Goal: Register for event/course

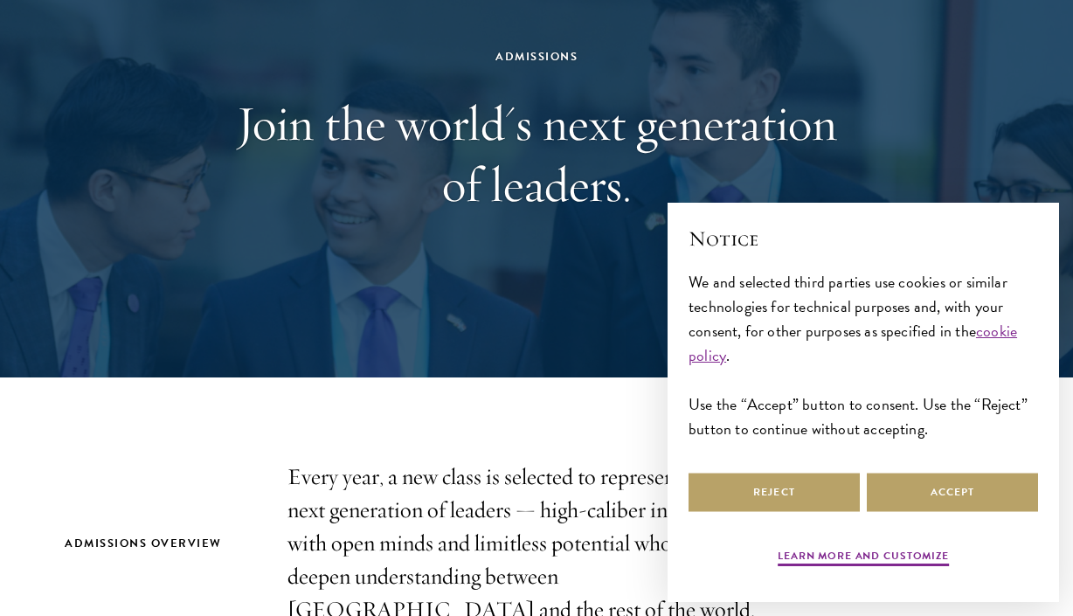
scroll to position [259, 0]
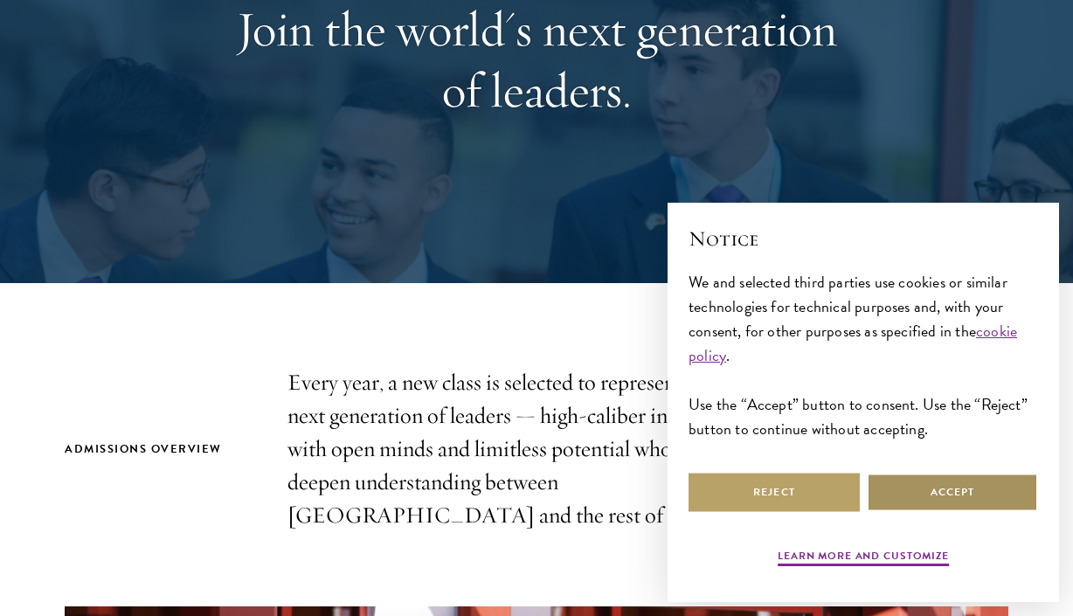
click at [942, 491] on button "Accept" at bounding box center [951, 492] width 171 height 39
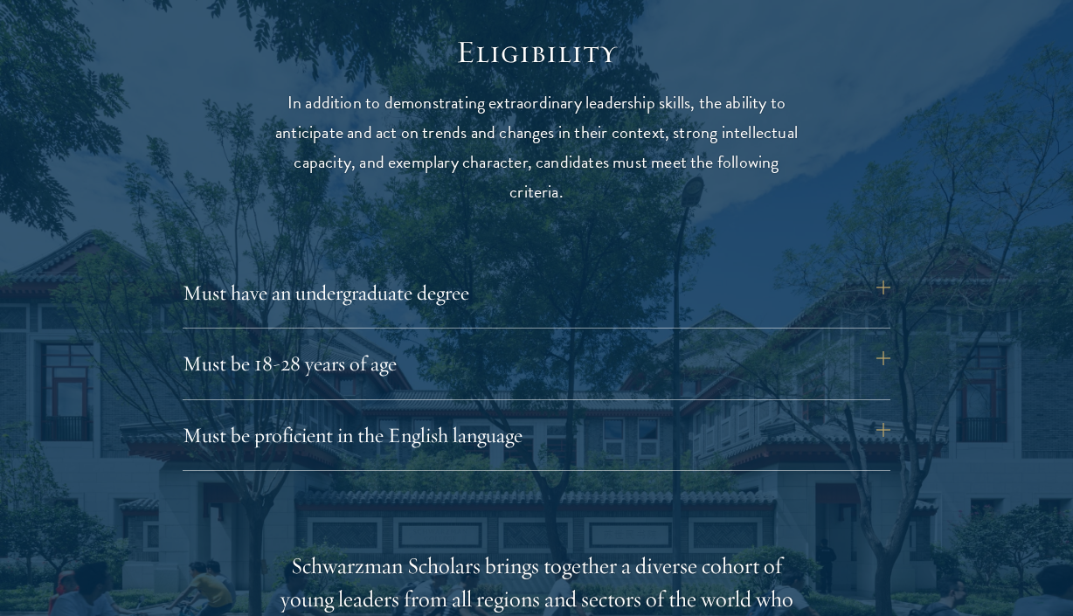
scroll to position [2237, 0]
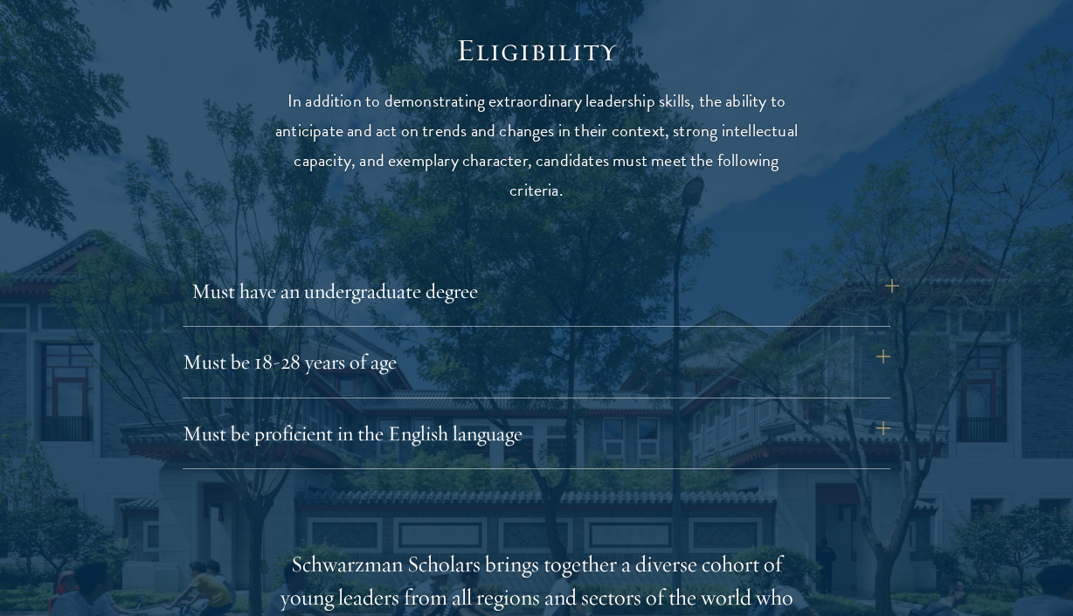
click at [882, 285] on button "Must have an undergraduate degree" at bounding box center [544, 291] width 707 height 42
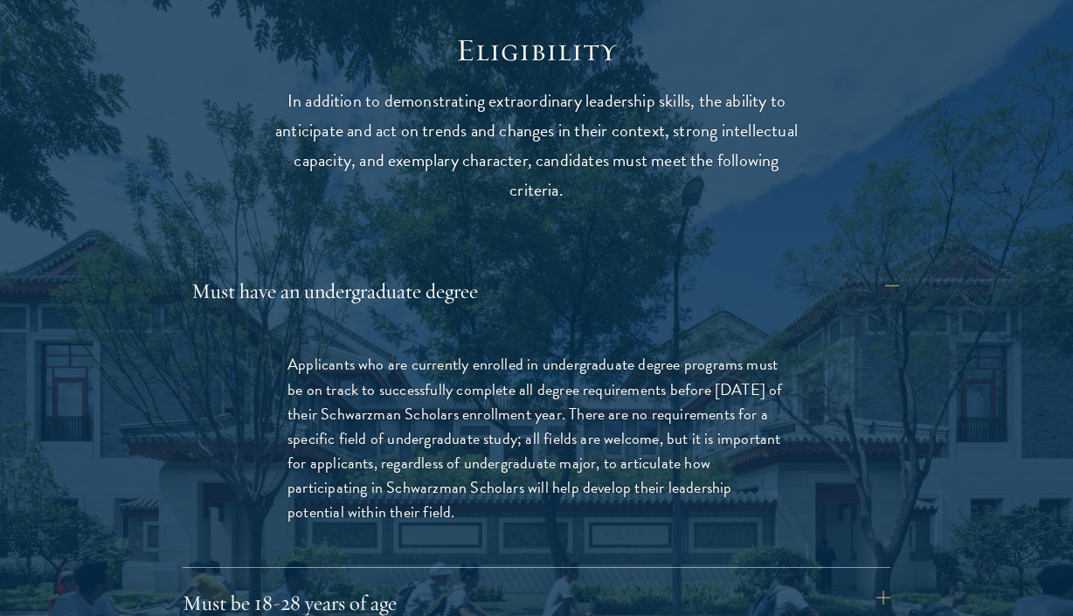
click at [882, 285] on button "Must have an undergraduate degree" at bounding box center [544, 291] width 707 height 42
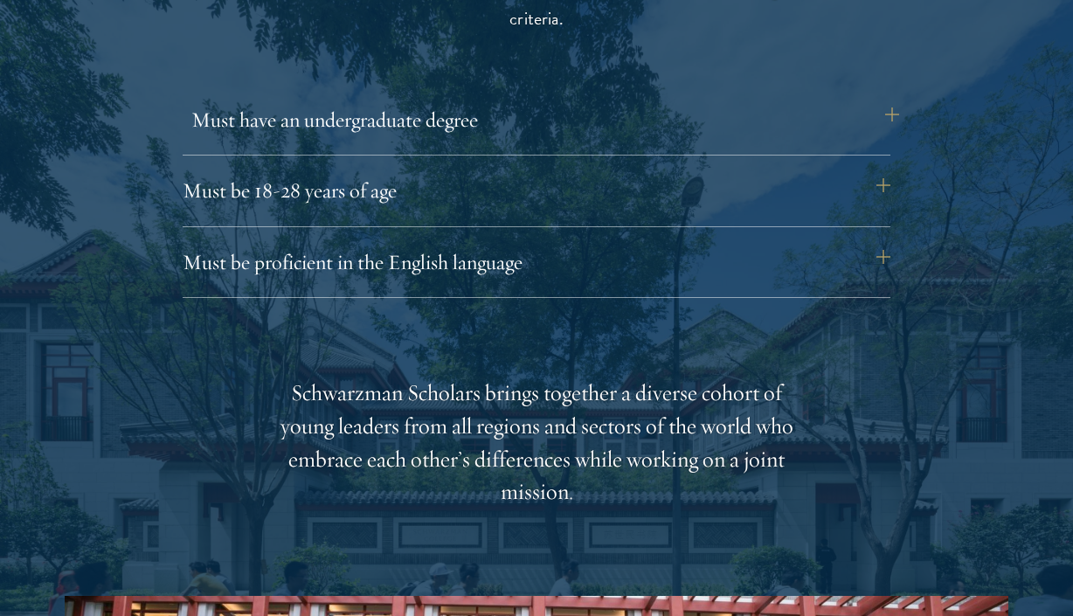
scroll to position [2412, 0]
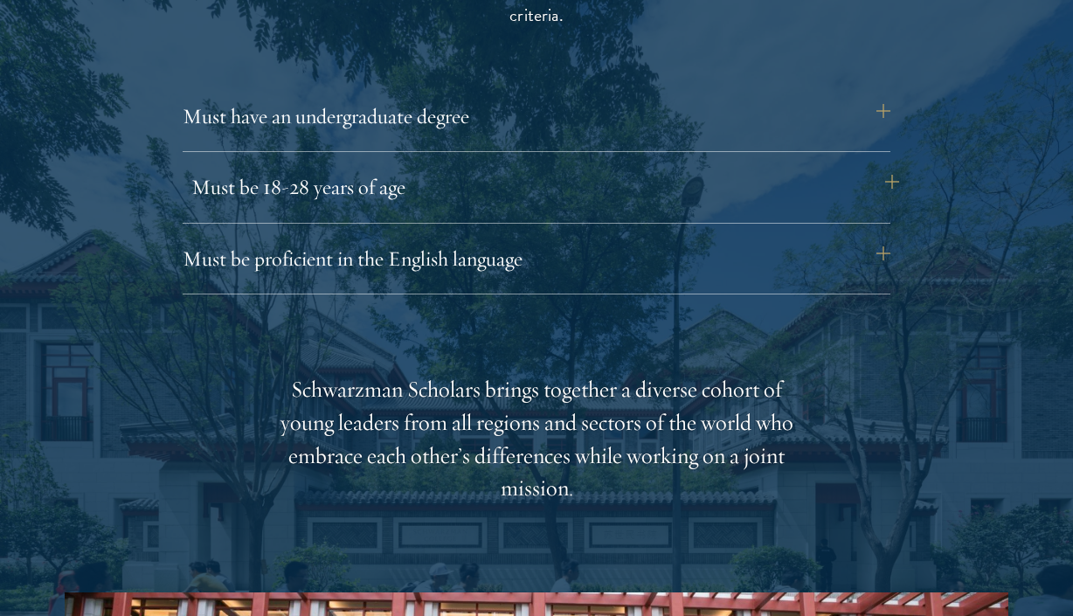
click at [889, 177] on button "Must be 18-28 years of age" at bounding box center [544, 187] width 707 height 42
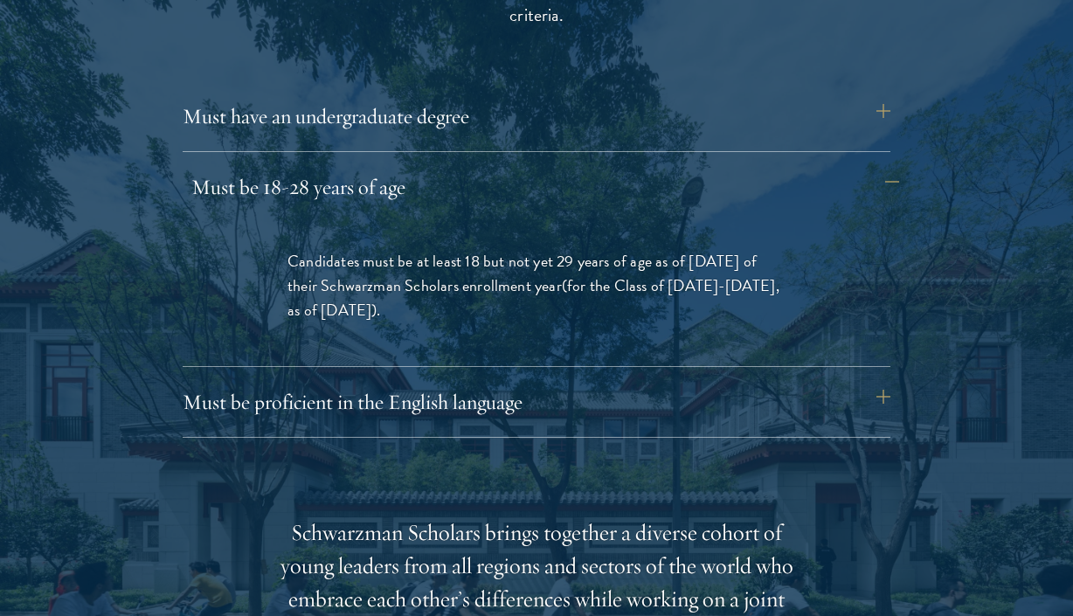
click at [889, 177] on button "Must be 18-28 years of age" at bounding box center [544, 187] width 707 height 42
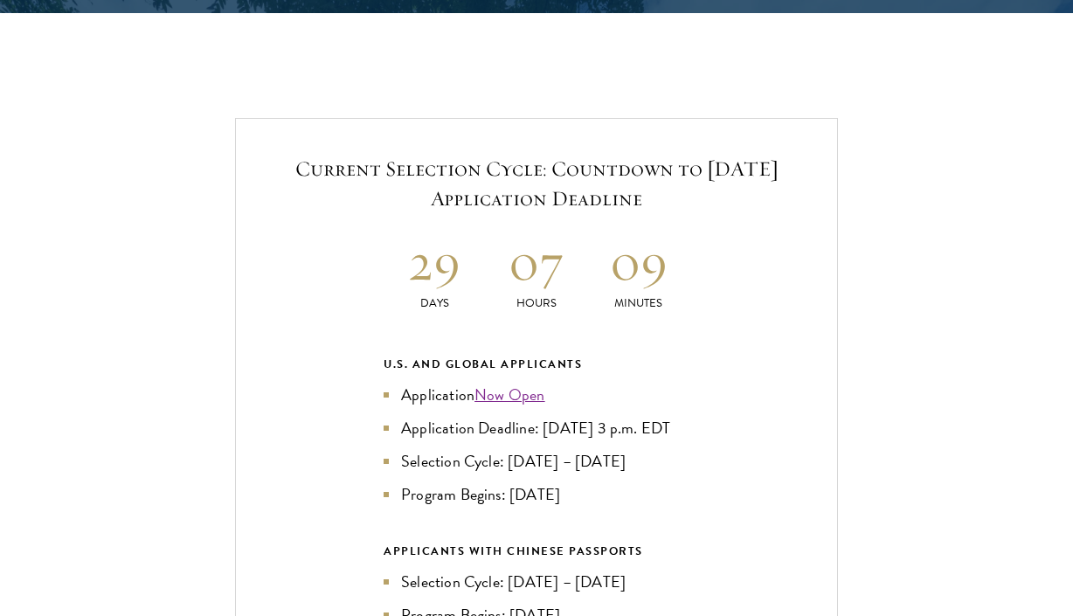
scroll to position [3616, 0]
click at [513, 384] on link "Now Open" at bounding box center [509, 395] width 71 height 24
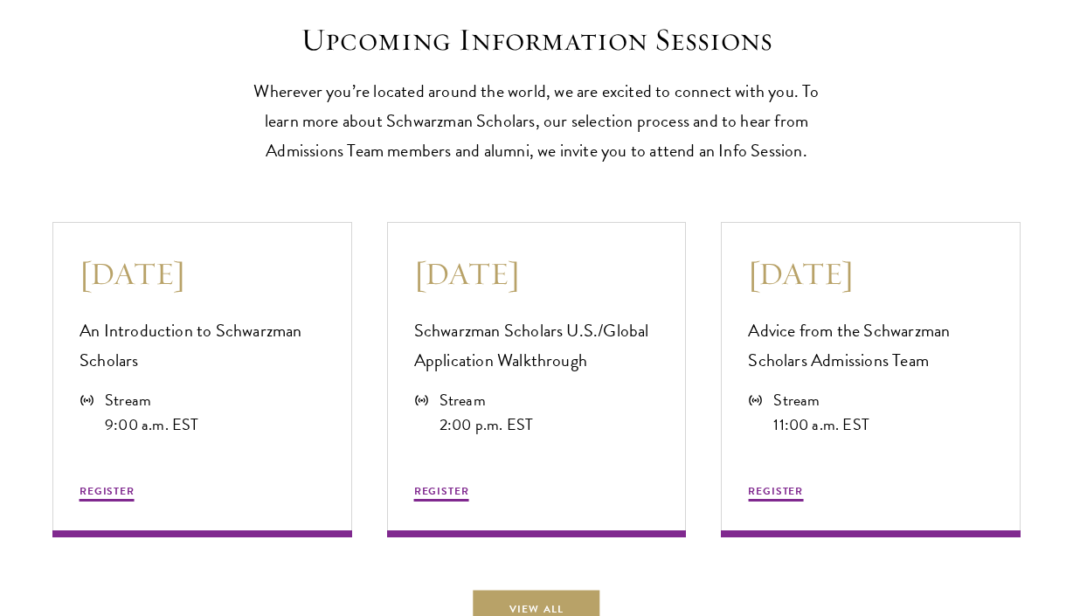
scroll to position [4481, 0]
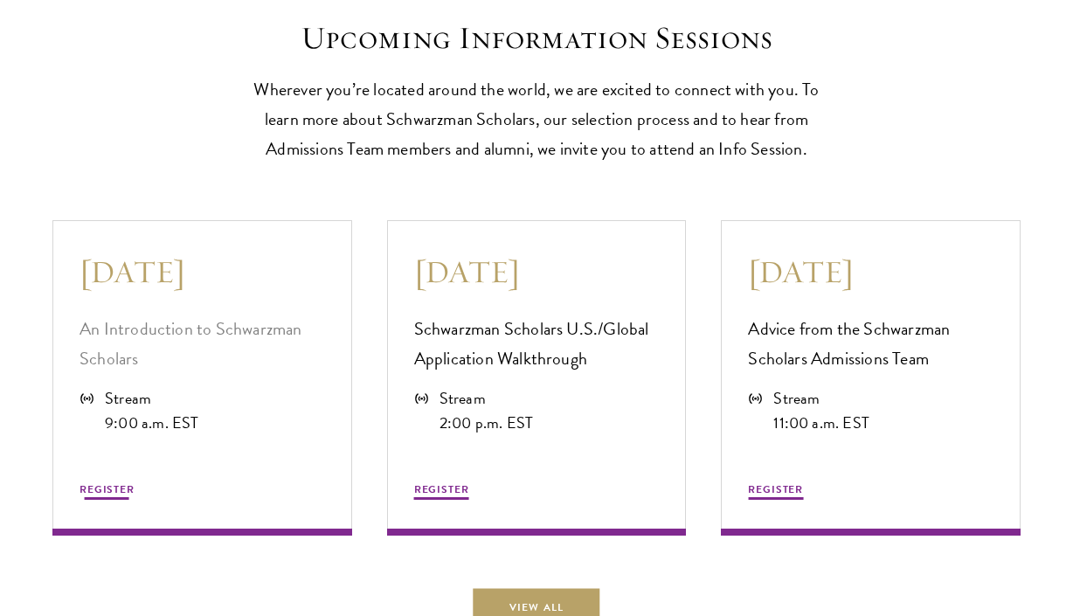
click at [89, 497] on span "REGISTER" at bounding box center [106, 489] width 55 height 16
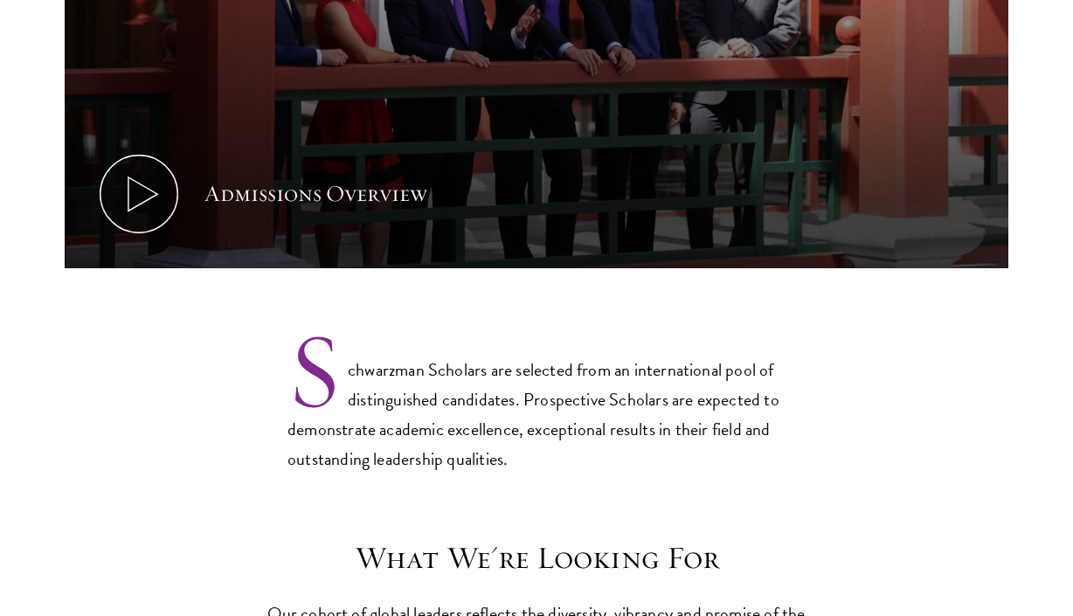
scroll to position [1153, 0]
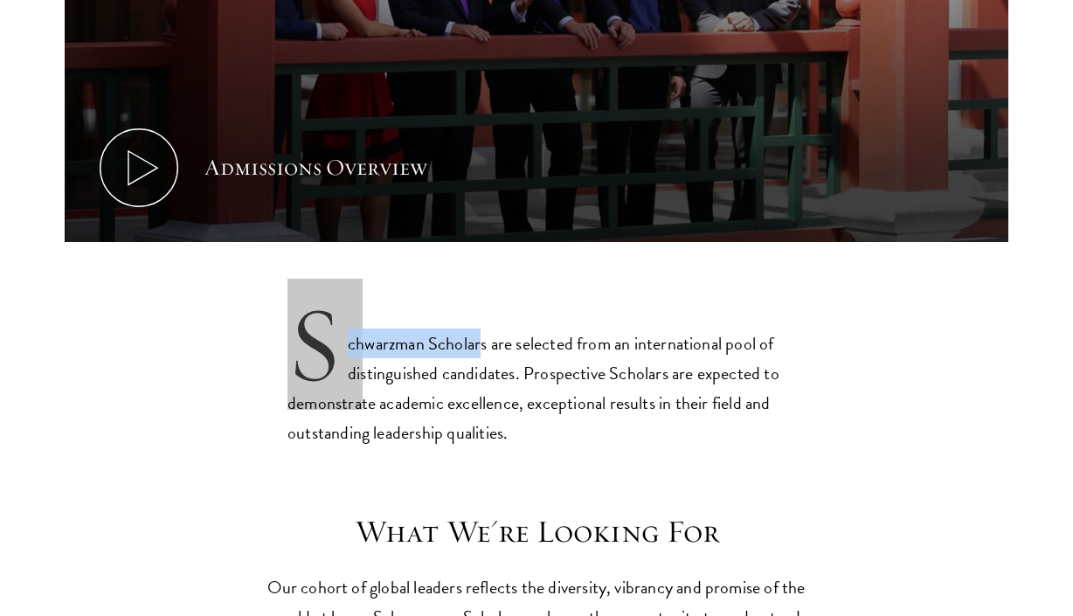
drag, startPoint x: 348, startPoint y: 341, endPoint x: 486, endPoint y: 346, distance: 139.0
click at [486, 346] on p "Schwarzman Scholars are selected from an international pool of distinguished ca…" at bounding box center [536, 374] width 498 height 145
copy p "Schwarzman Scholar"
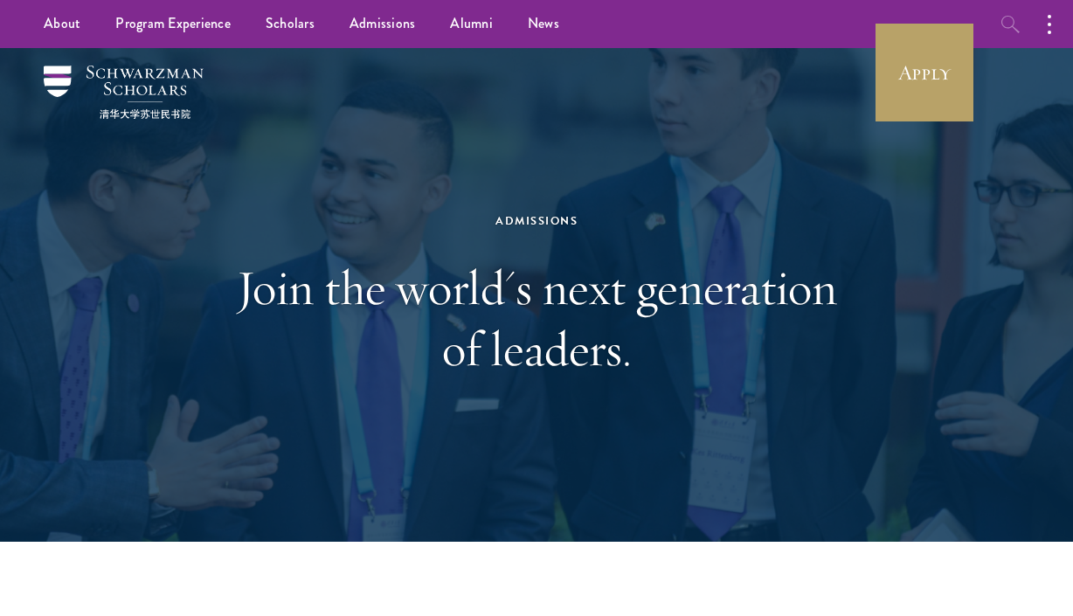
scroll to position [0, 0]
